Goal: Task Accomplishment & Management: Manage account settings

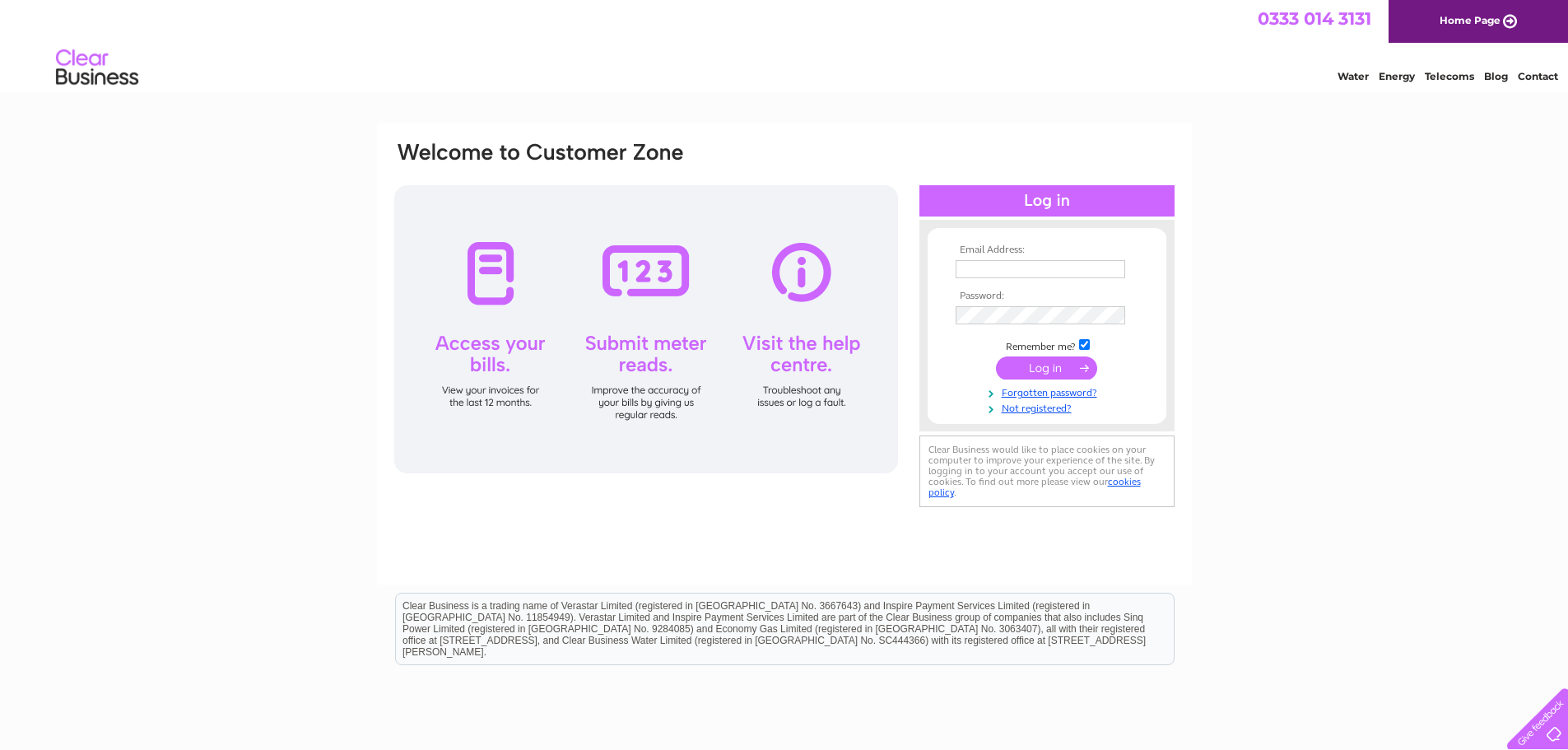
click at [986, 271] on input "text" at bounding box center [1040, 269] width 169 height 18
type input "chiotis@hotmail.com"
click at [996, 358] on input "submit" at bounding box center [1047, 369] width 101 height 23
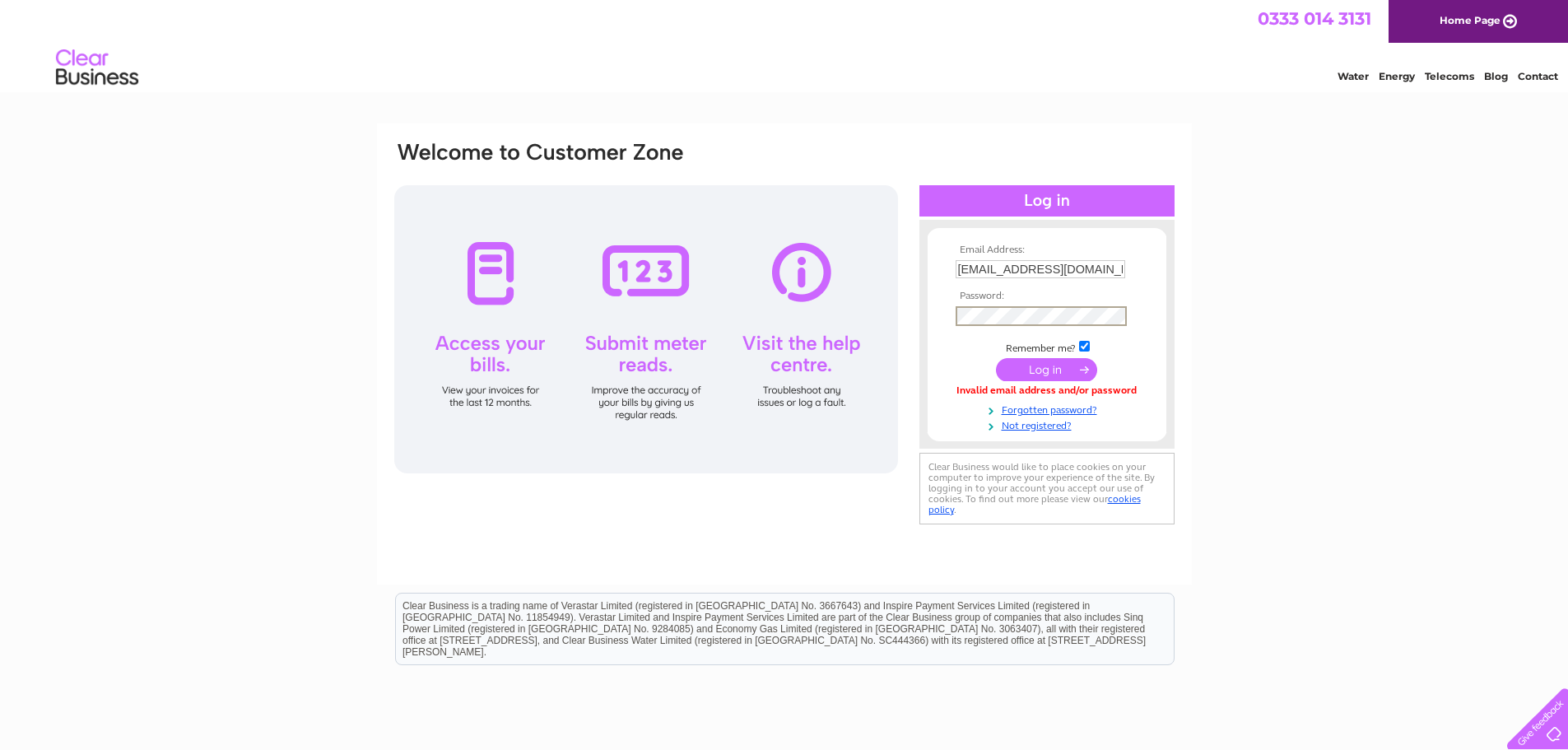
click at [996, 358] on input "submit" at bounding box center [1047, 369] width 101 height 23
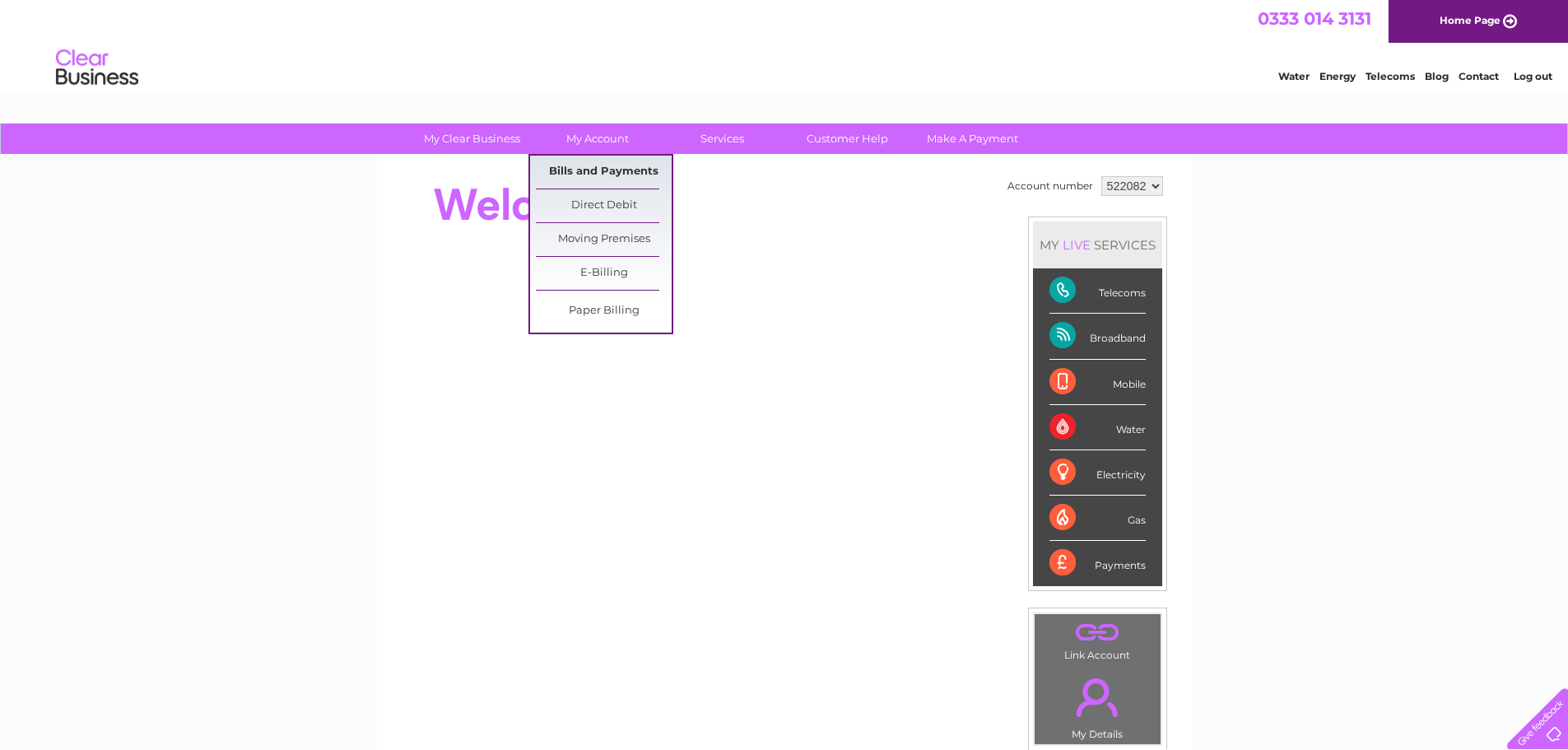
click at [592, 170] on link "Bills and Payments" at bounding box center [604, 172] width 136 height 33
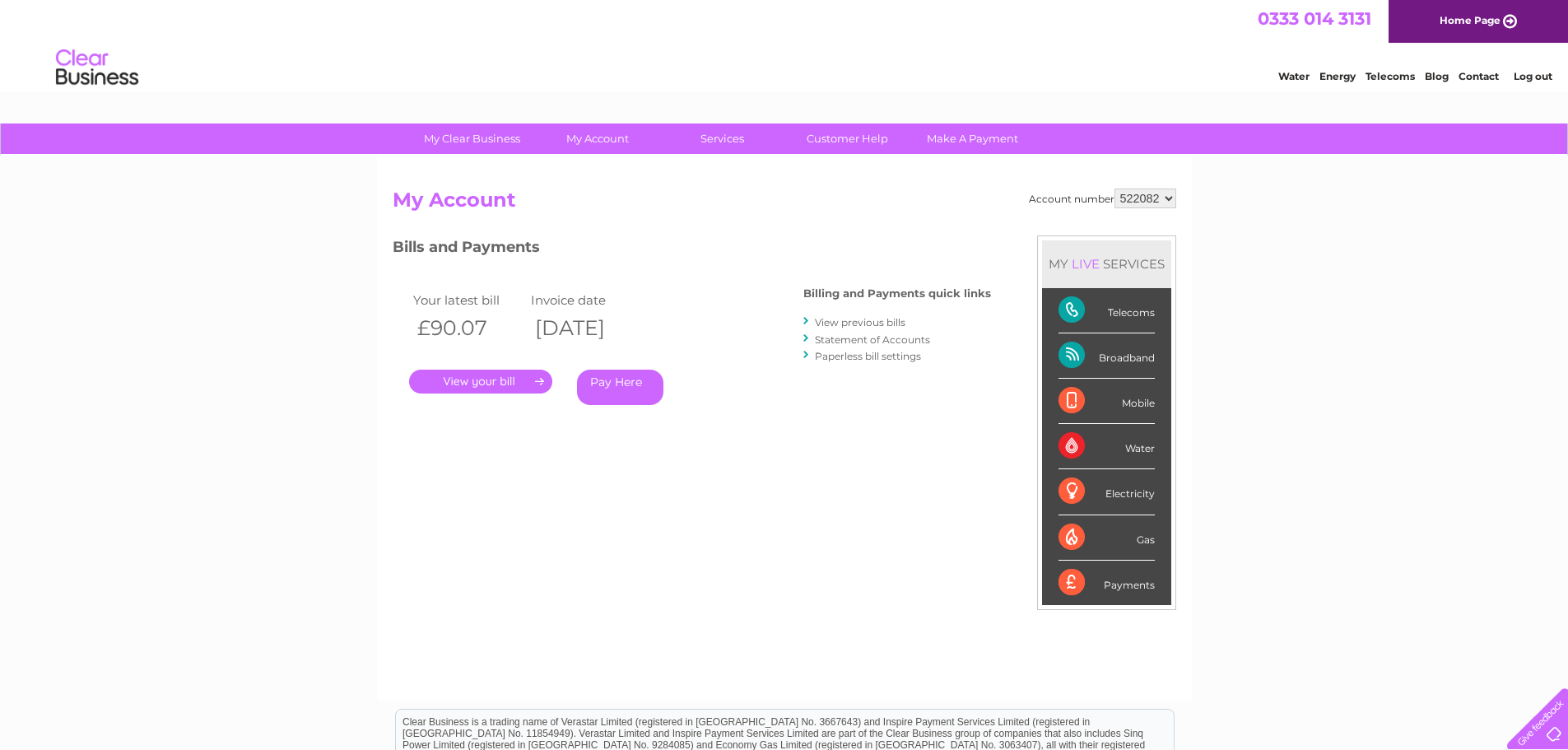
click at [848, 324] on link "View previous bills" at bounding box center [859, 322] width 90 height 13
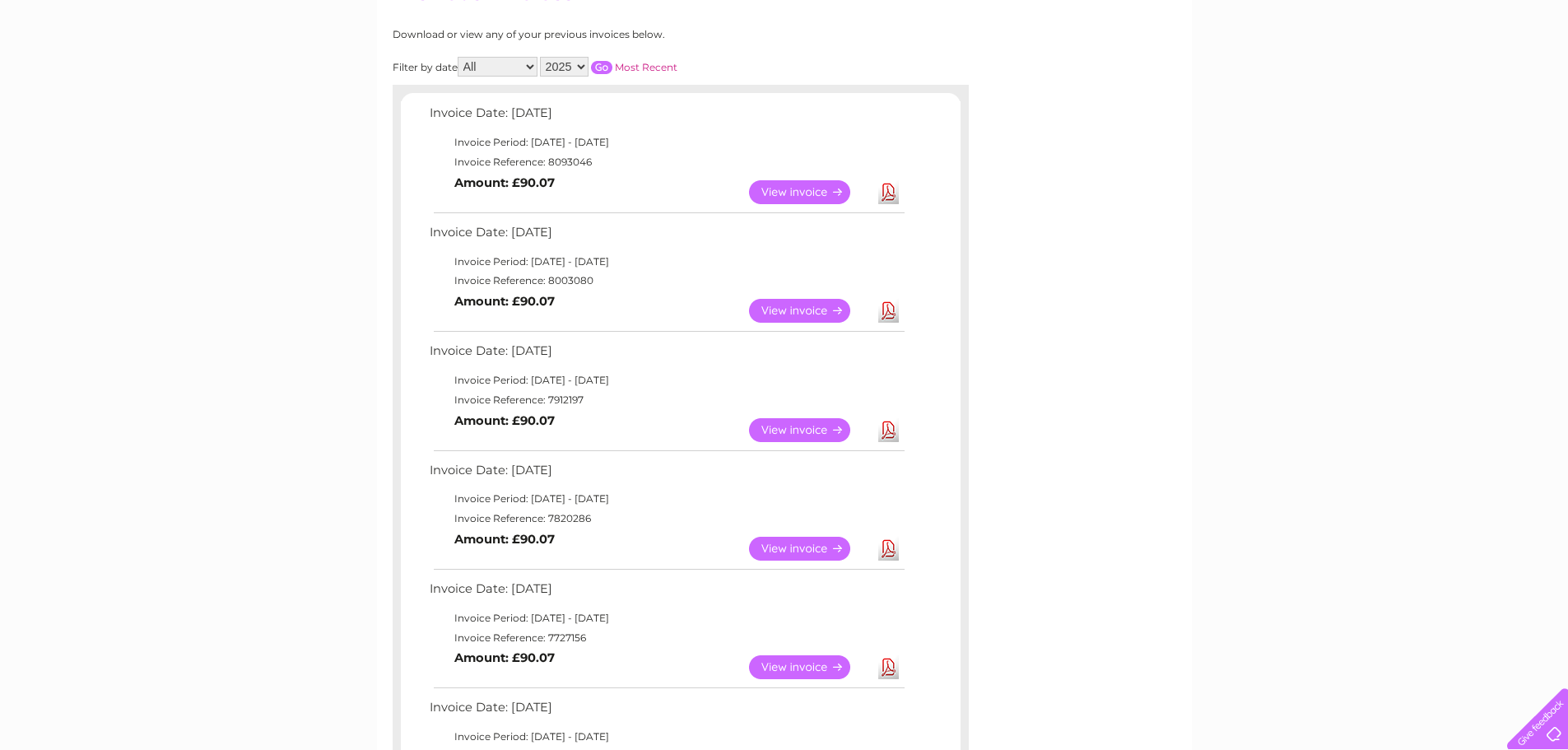
scroll to position [247, 0]
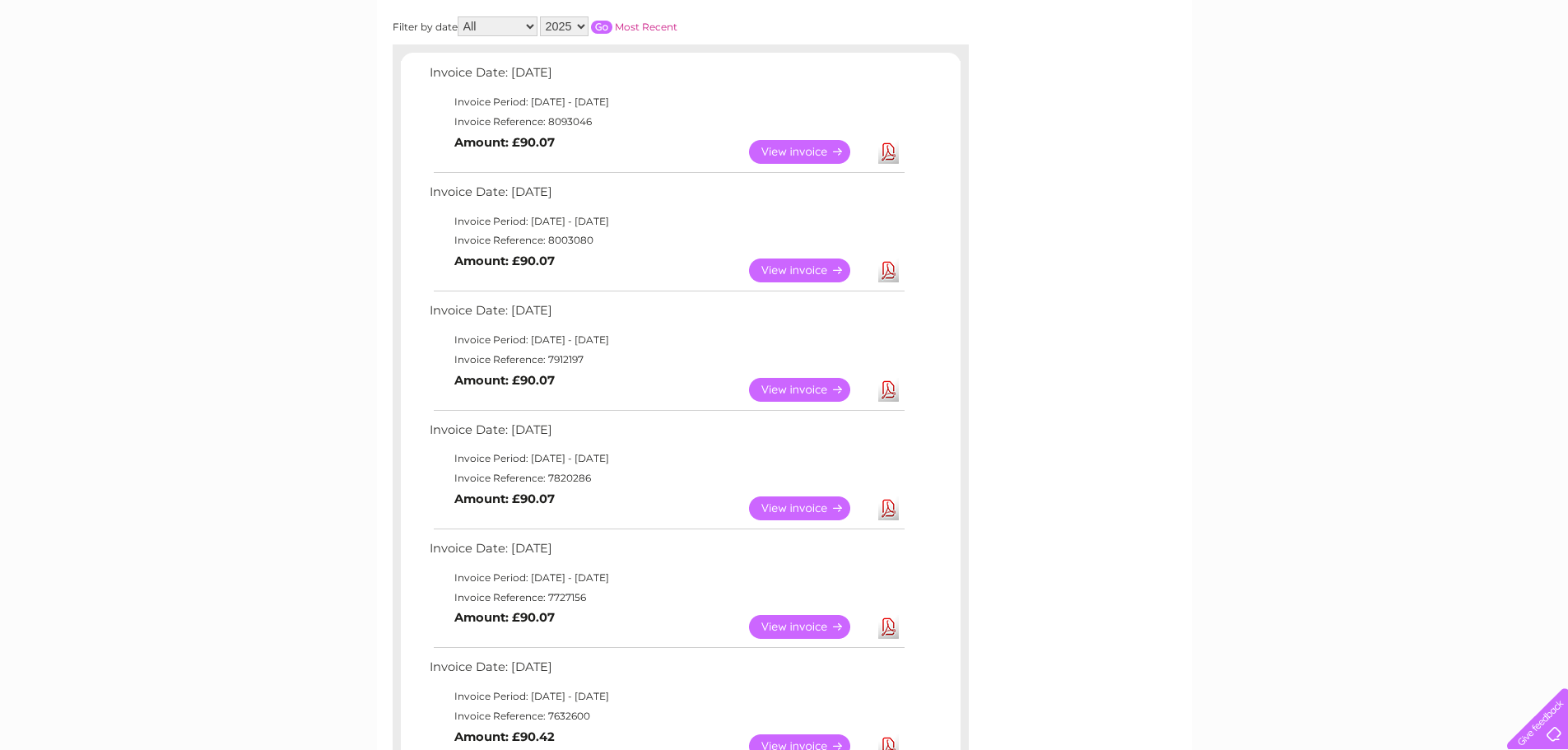
click at [811, 508] on link "View" at bounding box center [809, 508] width 121 height 24
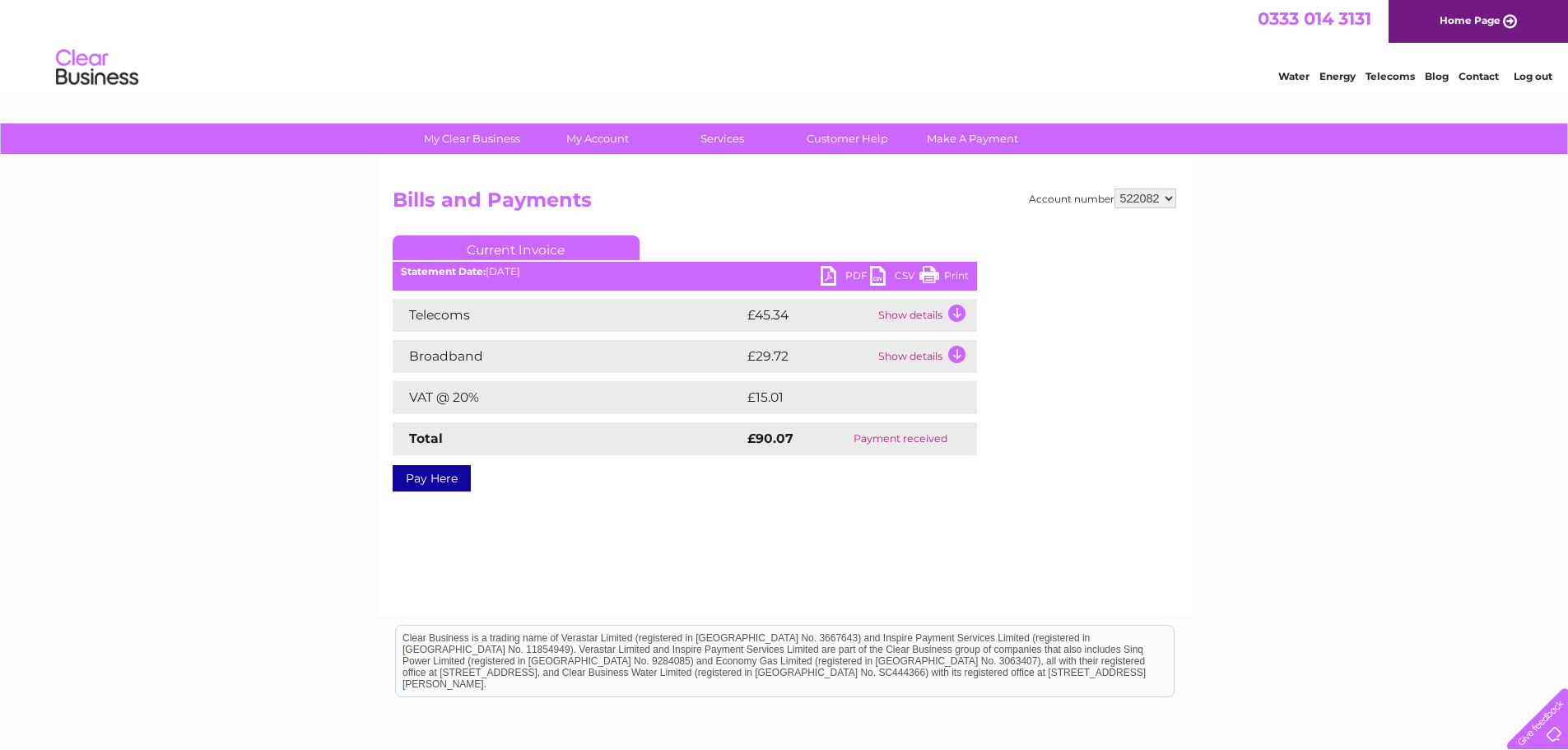
click at [844, 278] on link "PDF" at bounding box center [845, 277] width 49 height 24
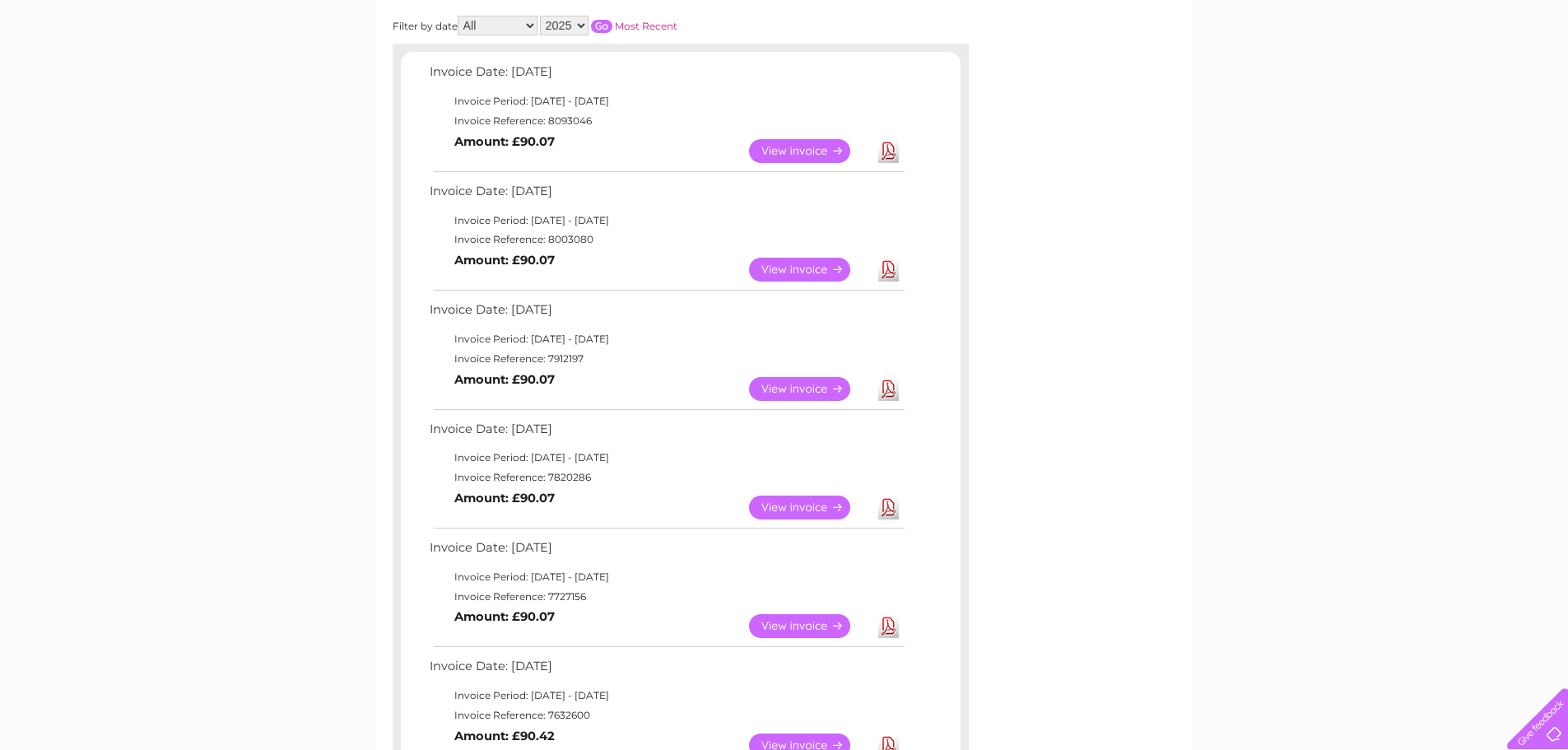
click at [774, 391] on link "View" at bounding box center [809, 389] width 121 height 24
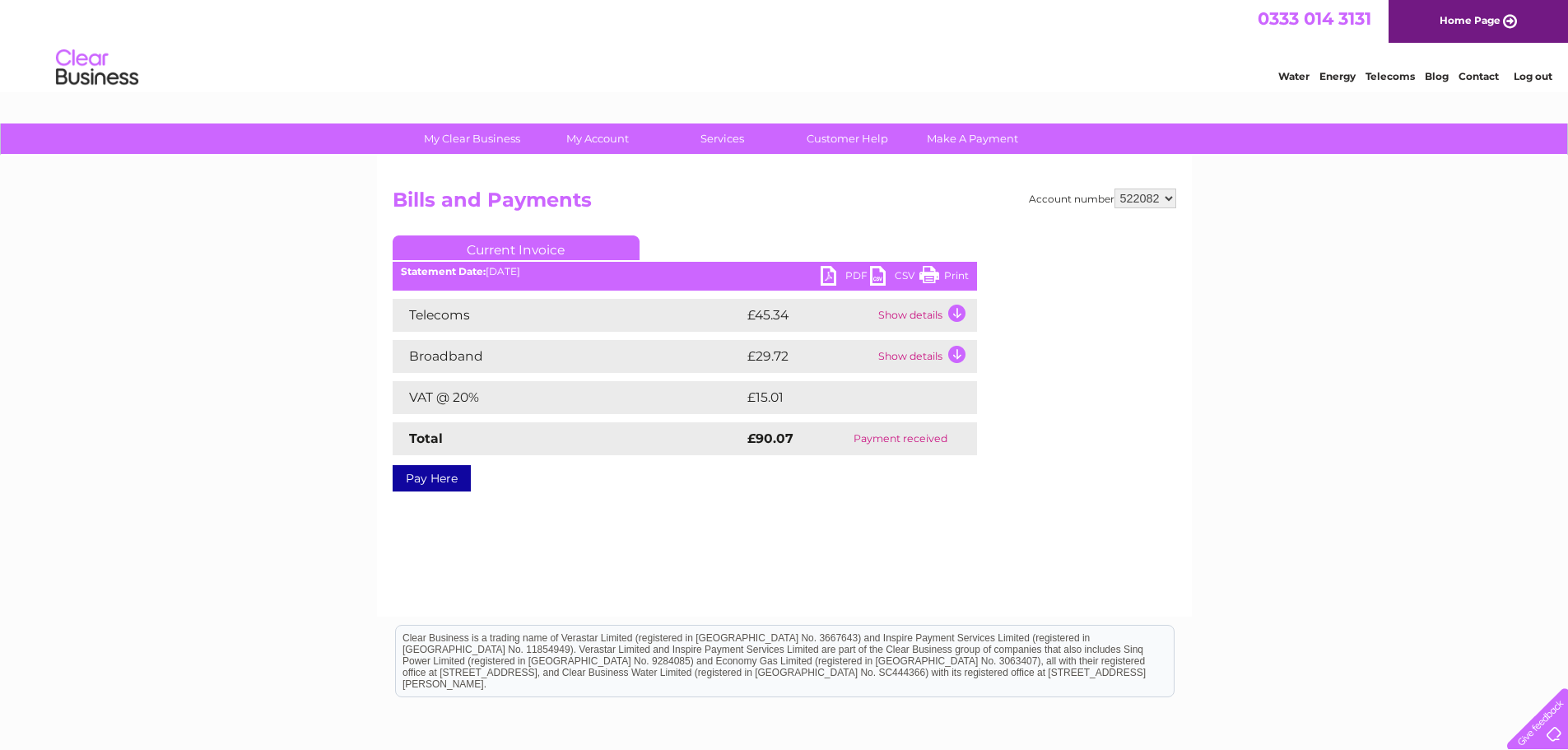
click at [837, 279] on link "PDF" at bounding box center [845, 277] width 49 height 24
click at [838, 279] on link "PDF" at bounding box center [845, 277] width 49 height 24
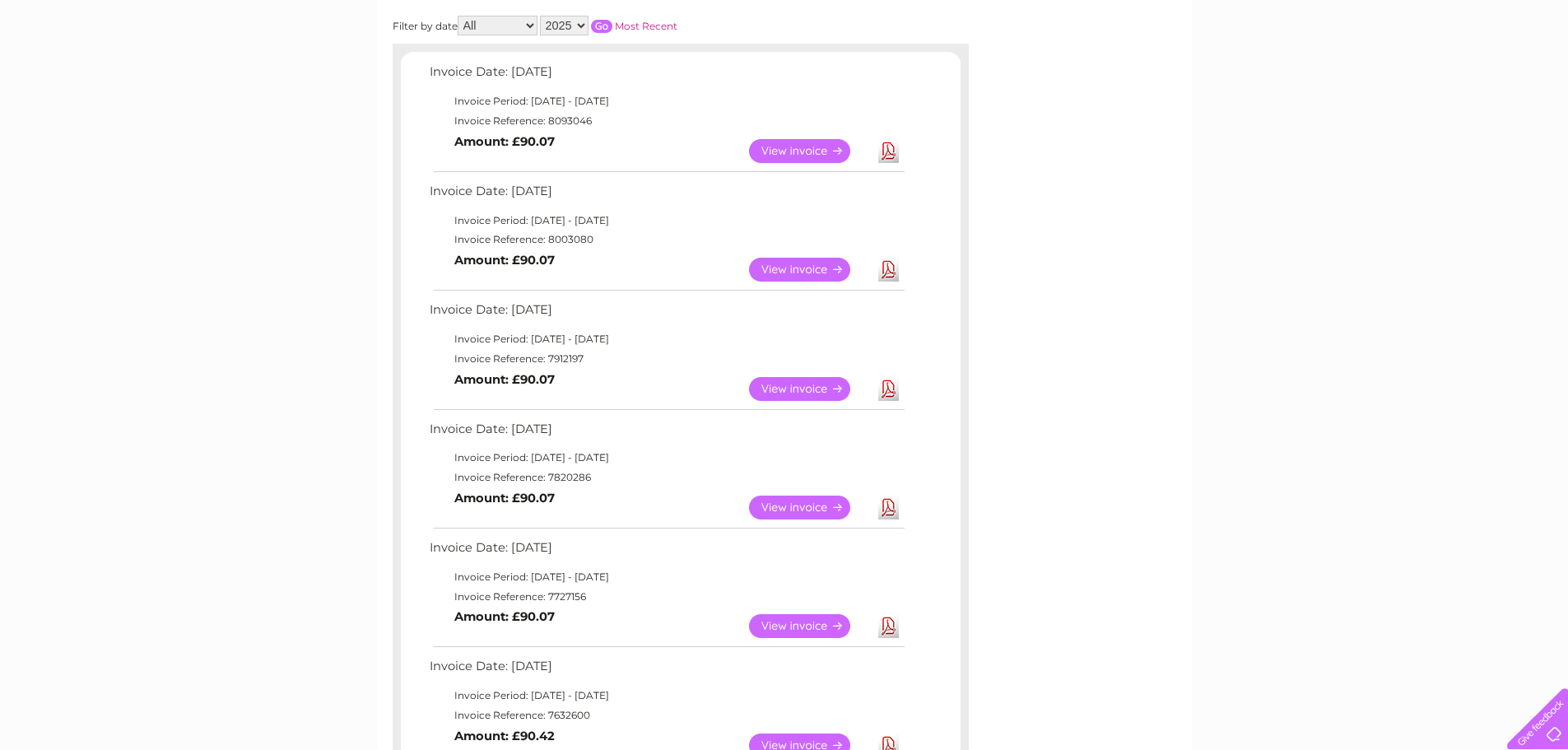
click at [787, 263] on link "View" at bounding box center [809, 270] width 121 height 24
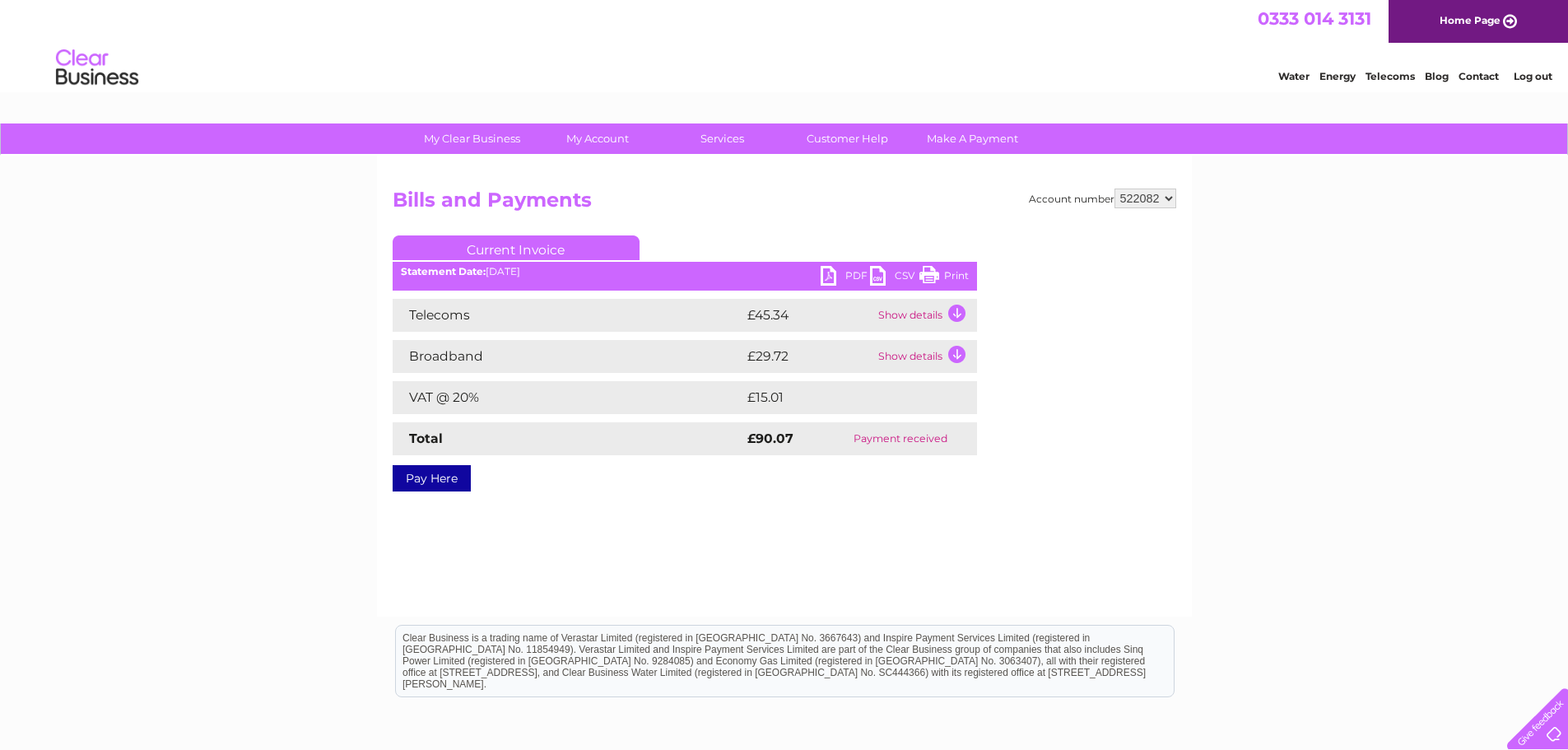
click at [842, 283] on link "PDF" at bounding box center [845, 277] width 49 height 24
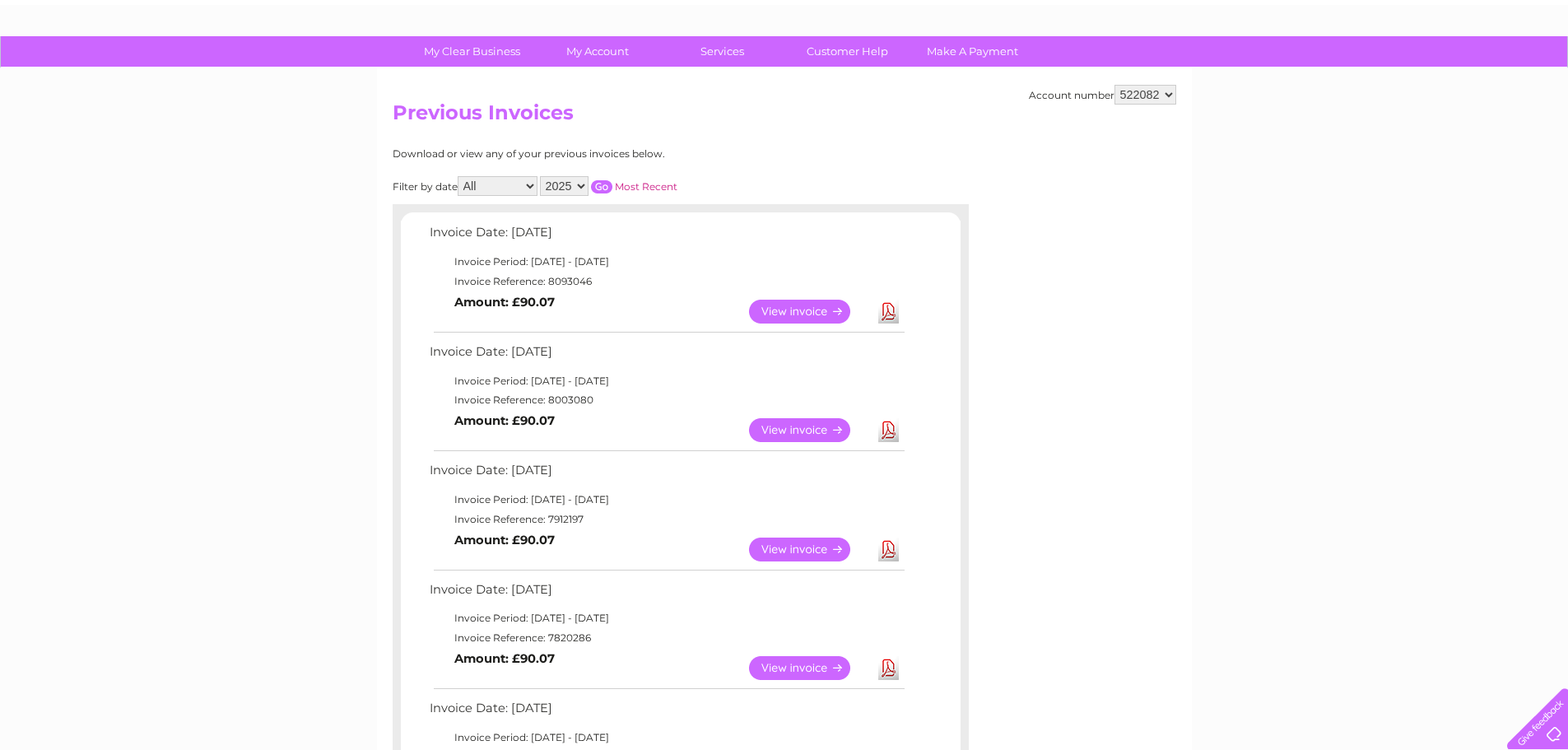
scroll to position [83, 0]
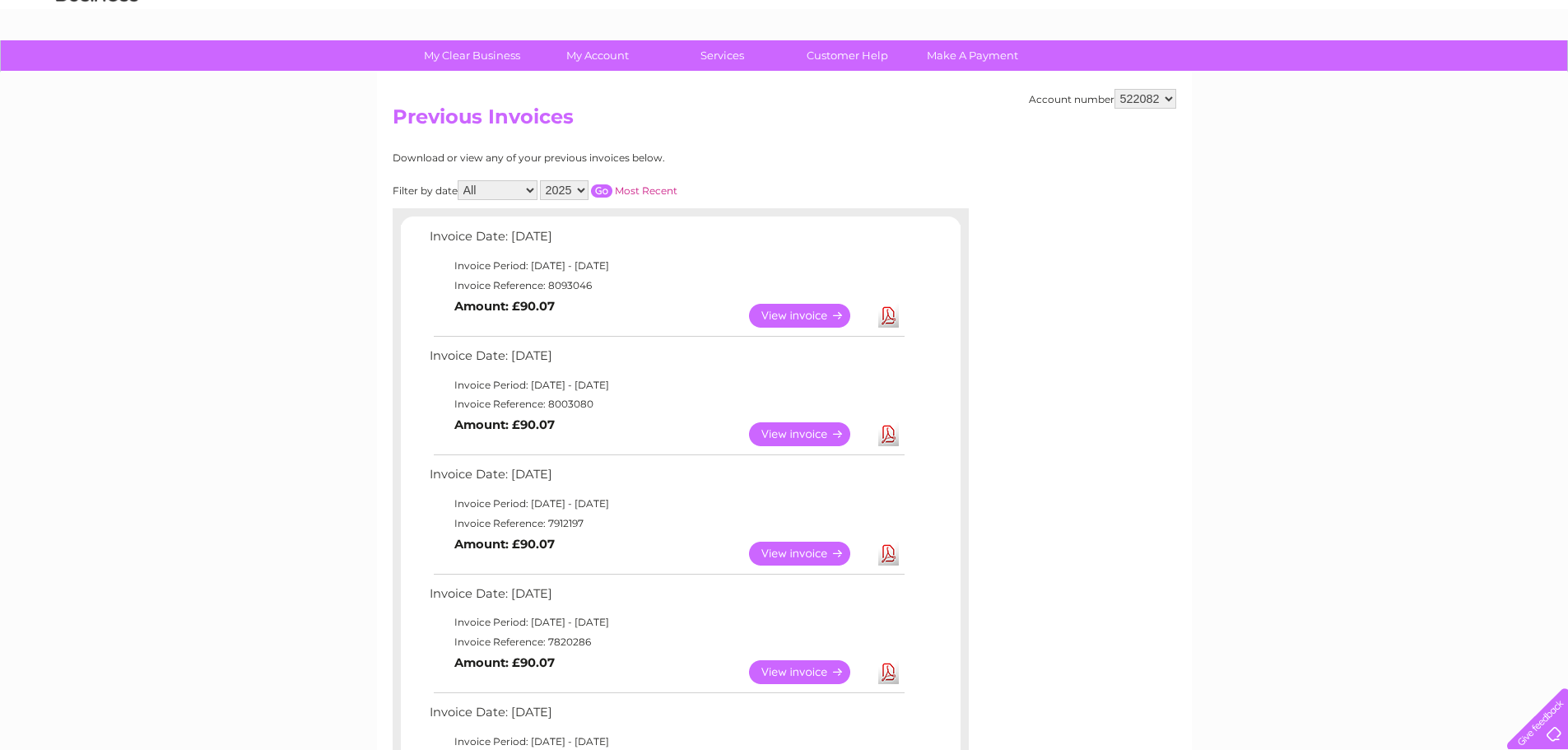
click at [790, 312] on link "View" at bounding box center [809, 315] width 121 height 24
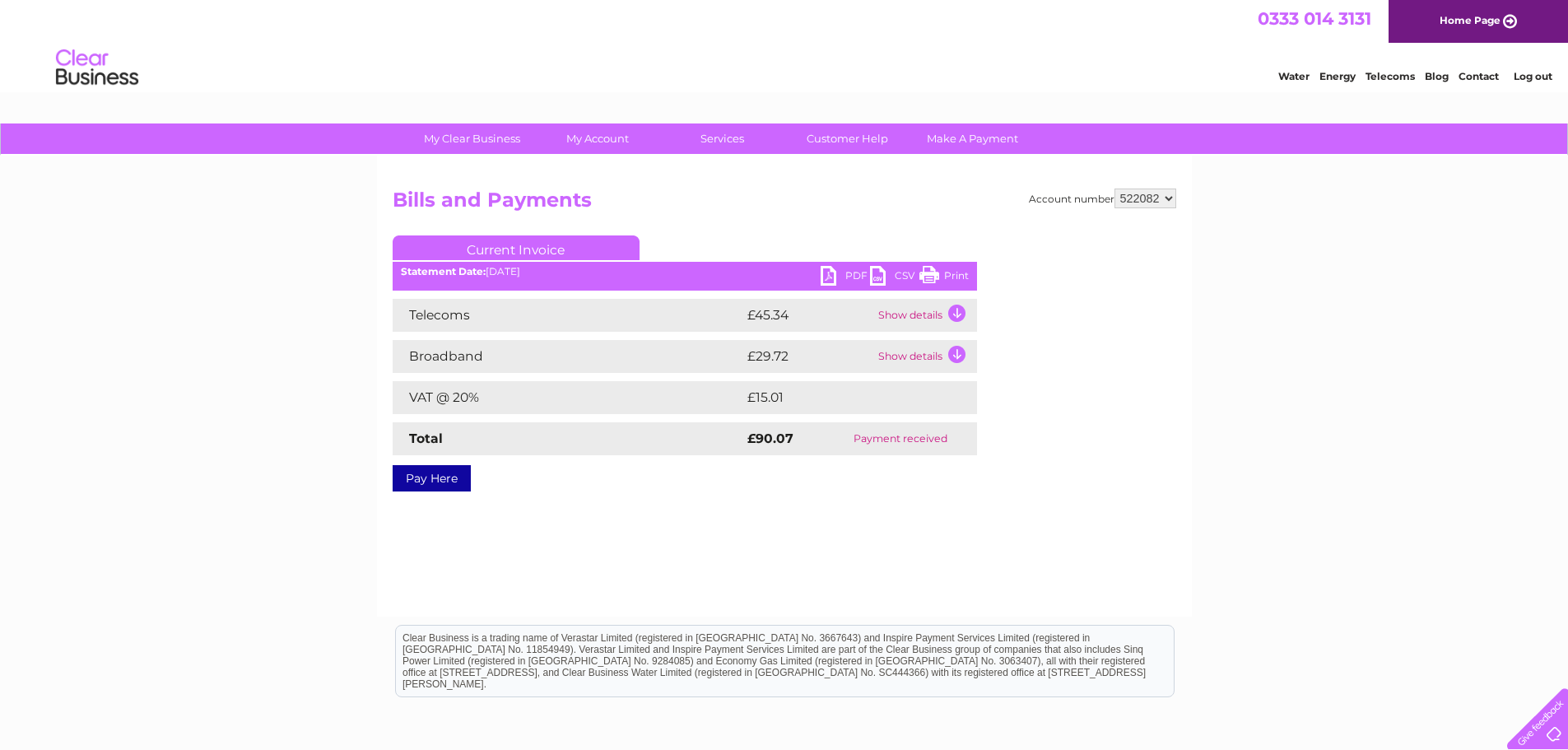
click at [847, 266] on link "PDF" at bounding box center [845, 277] width 49 height 24
